Goal: Answer question/provide support

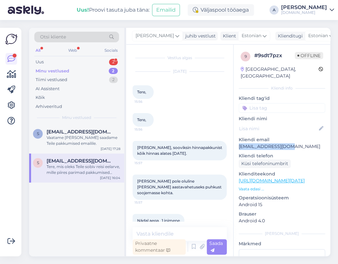
scroll to position [47, 0]
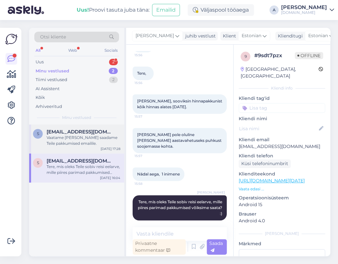
click at [101, 140] on div "Vaatame [PERSON_NAME] saadame Teile pakkumised emailile." at bounding box center [84, 141] width 74 height 12
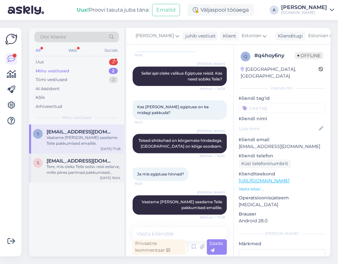
click at [87, 156] on div "s [EMAIL_ADDRESS][DOMAIN_NAME] Tere, mis oleks Teile sobiv reisi eelarve, mille…" at bounding box center [76, 167] width 95 height 29
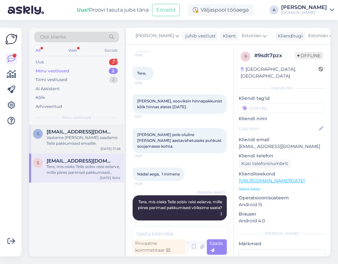
click at [73, 149] on div "s [EMAIL_ADDRESS][DOMAIN_NAME] Vaatame [PERSON_NAME] saadame Teile pakkumised e…" at bounding box center [76, 138] width 95 height 29
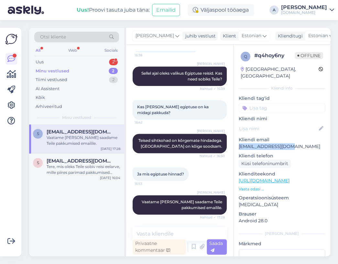
copy p "[EMAIL_ADDRESS][DOMAIN_NAME]"
drag, startPoint x: 289, startPoint y: 138, endPoint x: 235, endPoint y: 141, distance: 54.3
click at [235, 141] on div "q # q4hoy6ny Offline [GEOGRAPHIC_DATA], [GEOGRAPHIC_DATA] Kliendi info Kliendi …" at bounding box center [281, 181] width 97 height 272
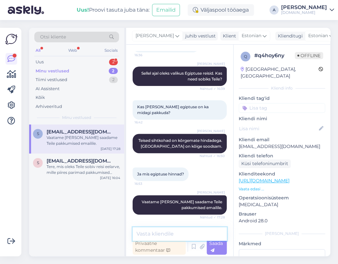
drag, startPoint x: 172, startPoint y: 236, endPoint x: 173, endPoint y: 227, distance: 8.5
click at [172, 236] on textarea at bounding box center [179, 234] width 94 height 14
type textarea "Saatsin Teile pakkumised emailile."
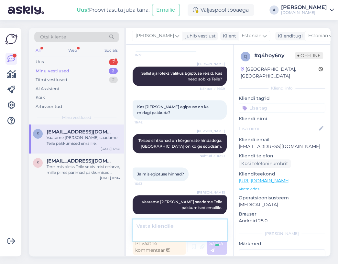
scroll to position [74, 0]
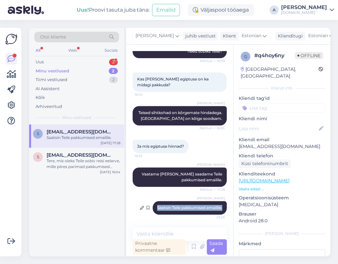
copy span "Saatsin Teile pakkumised emailile."
drag, startPoint x: 150, startPoint y: 206, endPoint x: 220, endPoint y: 207, distance: 70.1
click at [220, 207] on div "[PERSON_NAME] Teile pakkumised emailile. 23:25" at bounding box center [189, 208] width 74 height 14
click at [77, 156] on span "[EMAIL_ADDRESS][DOMAIN_NAME]" at bounding box center [80, 155] width 67 height 6
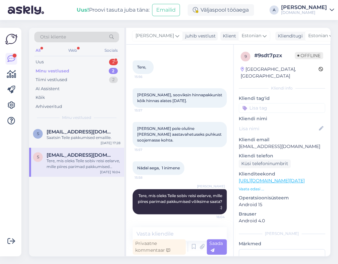
scroll to position [47, 0]
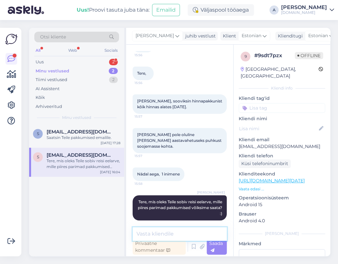
click at [189, 235] on textarea at bounding box center [179, 234] width 94 height 14
paste textarea "Saatsin Teile pakkumised emailile."
type textarea "Saatsin Teile pakkumised emailile."
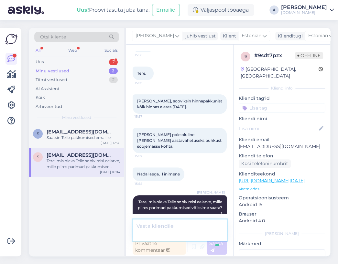
scroll to position [74, 0]
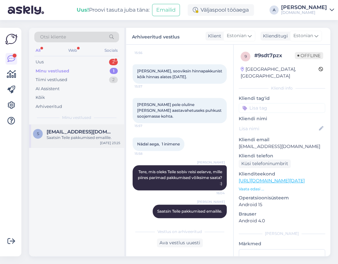
click at [113, 132] on div "[EMAIL_ADDRESS][DOMAIN_NAME]" at bounding box center [84, 132] width 74 height 6
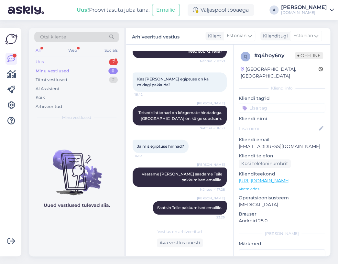
click at [76, 61] on div "Uus 2" at bounding box center [76, 62] width 85 height 9
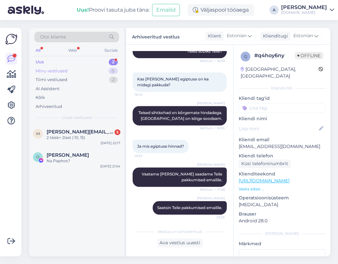
click at [77, 71] on div "Minu vestlused 0" at bounding box center [76, 71] width 85 height 9
